Goal: Obtain resource: Obtain resource

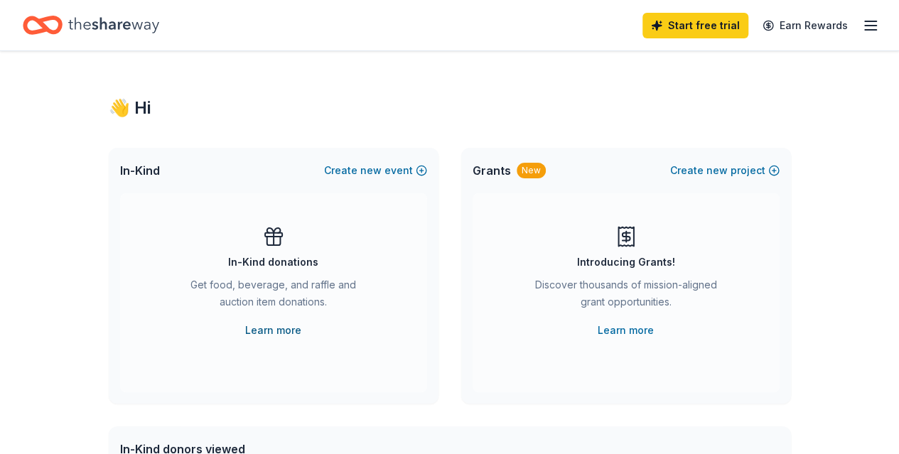
click at [283, 330] on link "Learn more" at bounding box center [273, 330] width 56 height 17
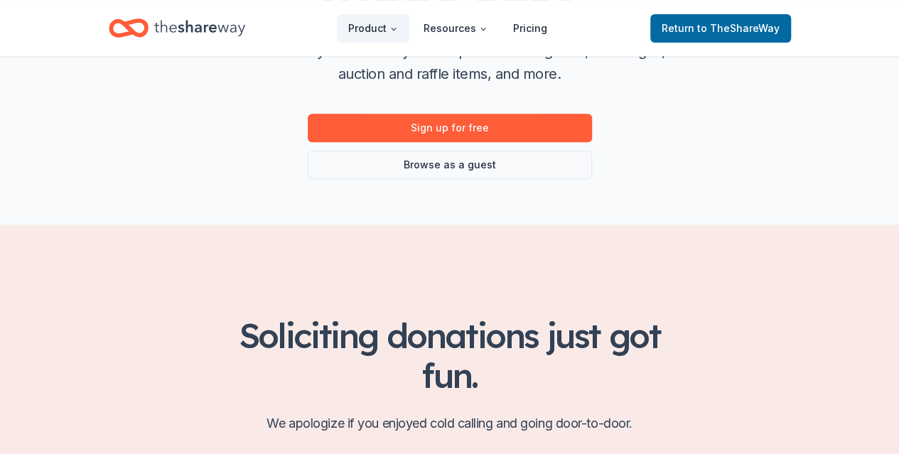
scroll to position [213, 0]
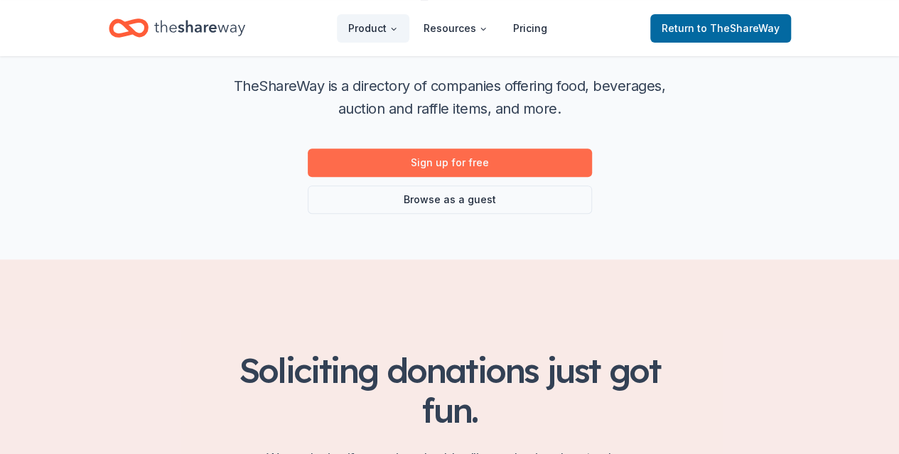
click at [487, 159] on link "Sign up for free" at bounding box center [450, 162] width 284 height 28
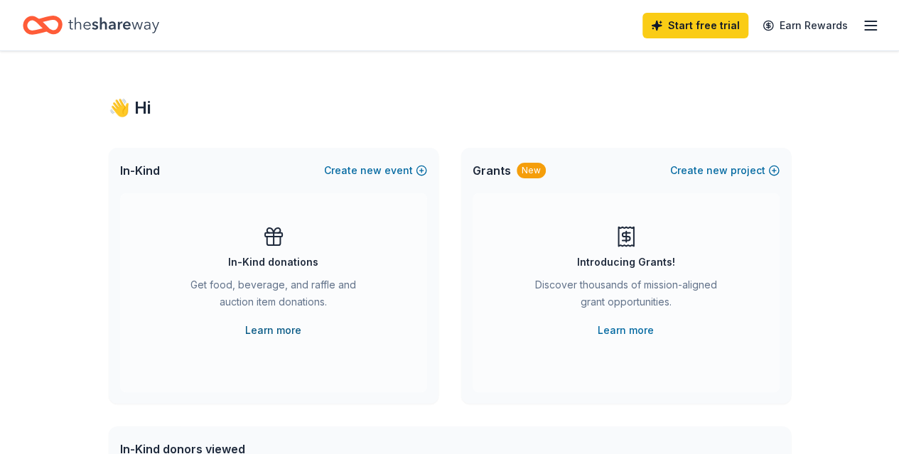
click at [291, 329] on link "Learn more" at bounding box center [273, 330] width 56 height 17
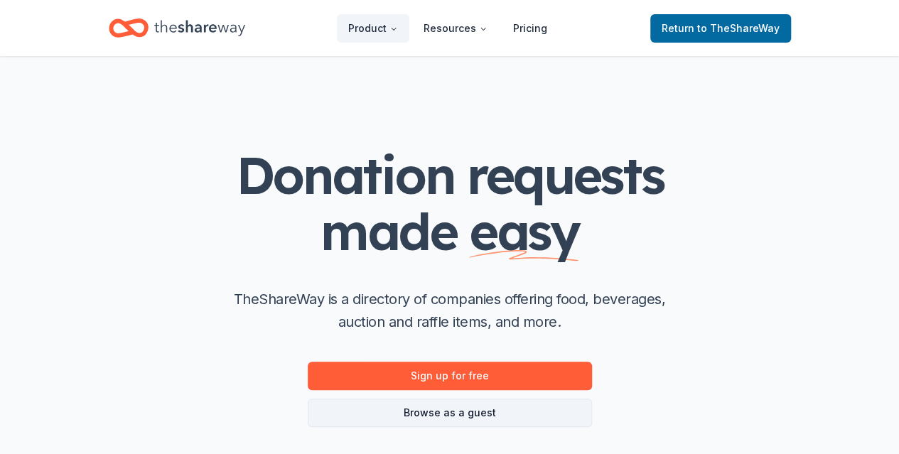
click at [445, 408] on link "Browse as a guest" at bounding box center [450, 412] width 284 height 28
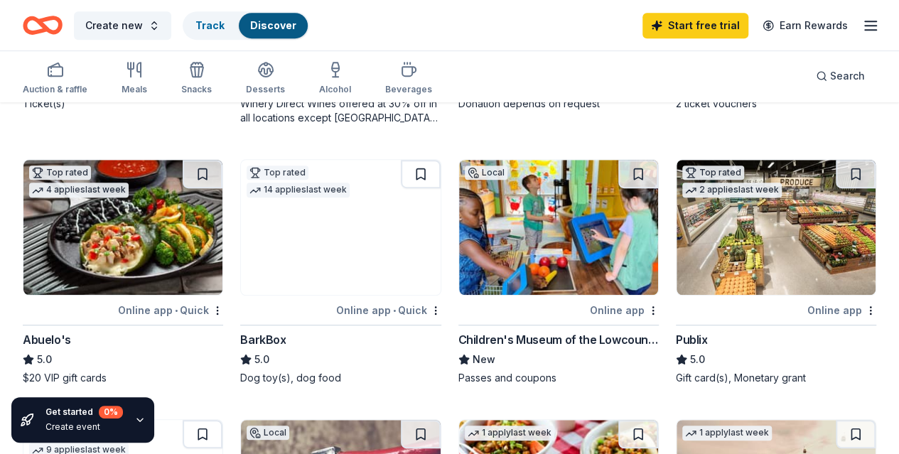
scroll to position [355, 0]
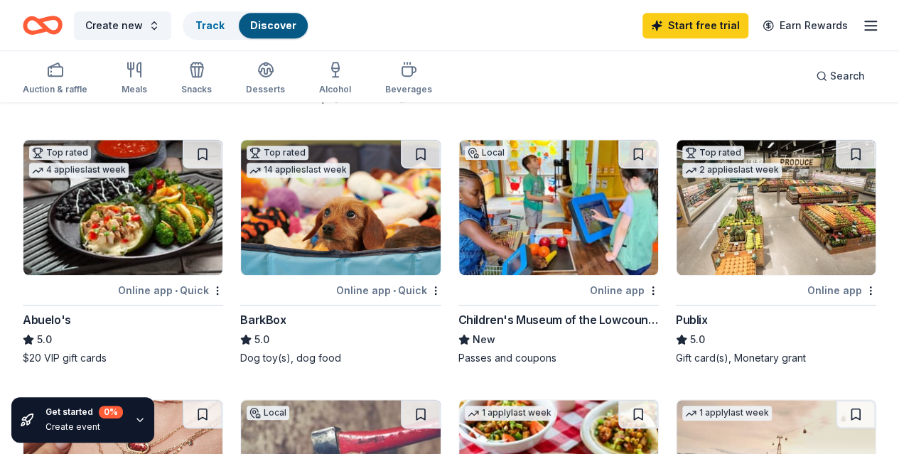
click at [807, 296] on div "Online app" at bounding box center [841, 290] width 69 height 18
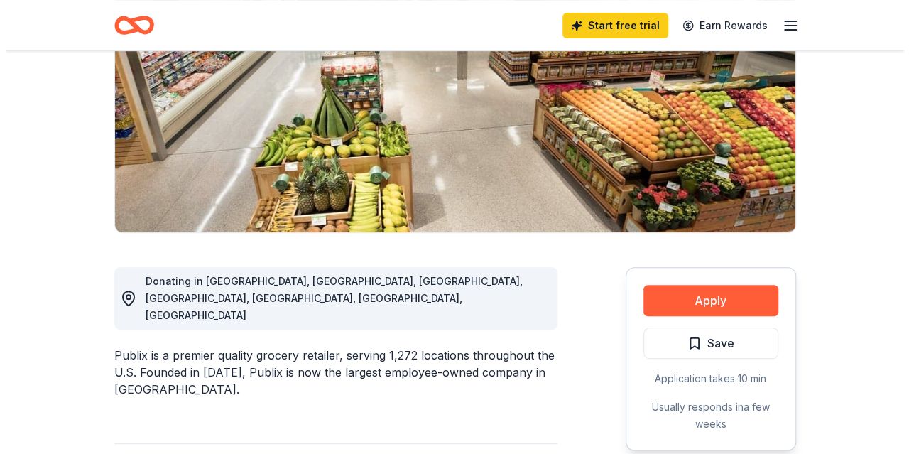
scroll to position [213, 0]
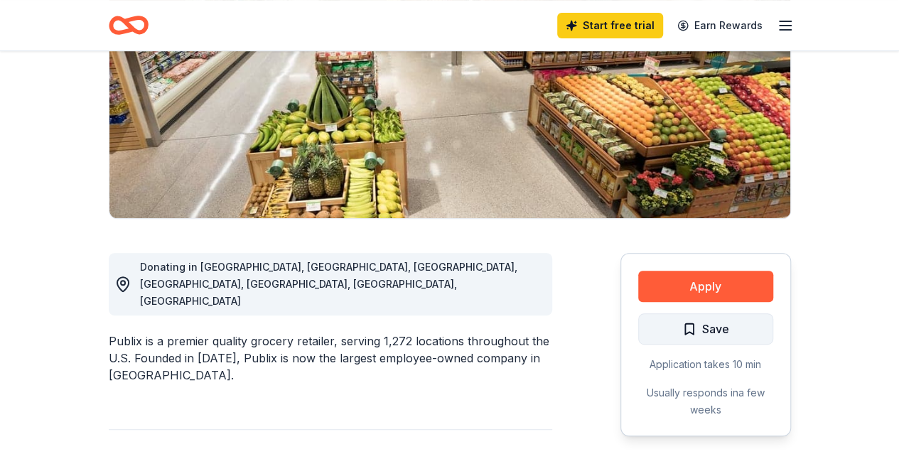
click at [685, 332] on span "Save" at bounding box center [705, 329] width 47 height 18
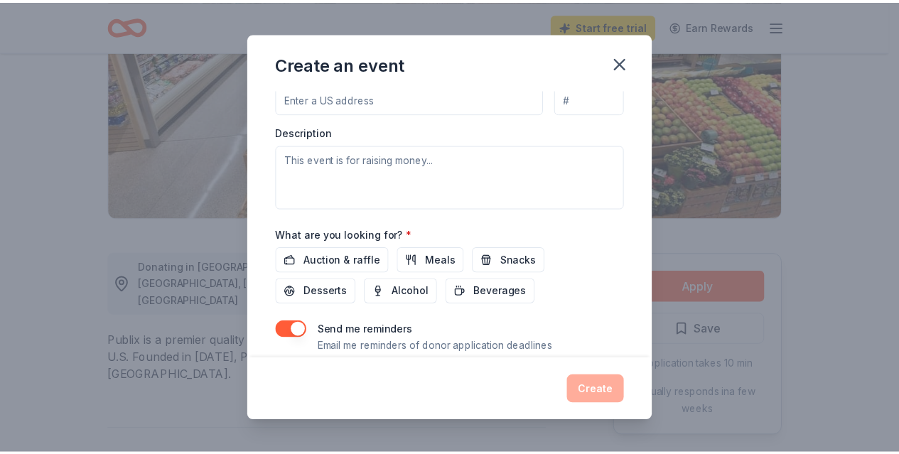
scroll to position [389, 0]
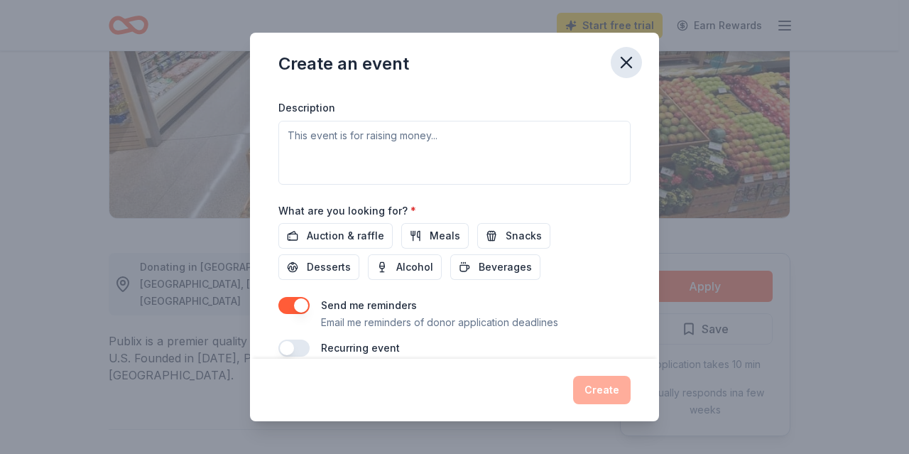
click at [627, 63] on icon "button" at bounding box center [627, 63] width 10 height 10
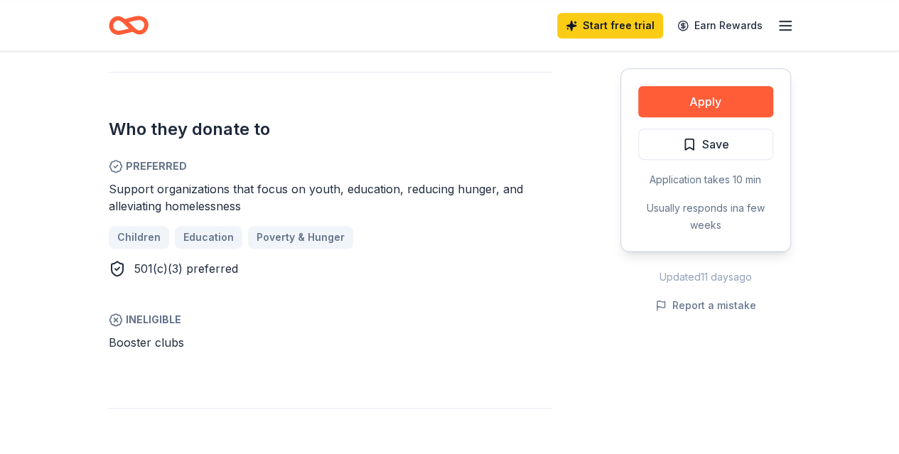
scroll to position [710, 0]
